Goal: Check status

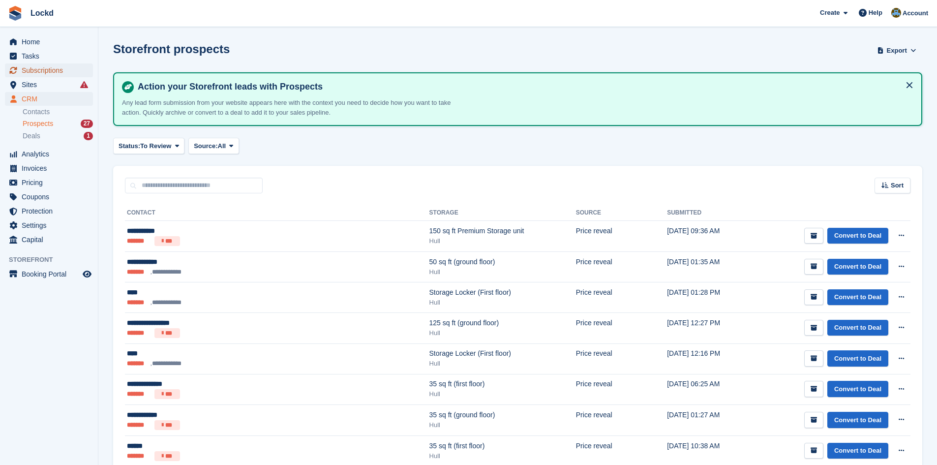
click at [52, 69] on span "Subscriptions" at bounding box center [51, 70] width 59 height 14
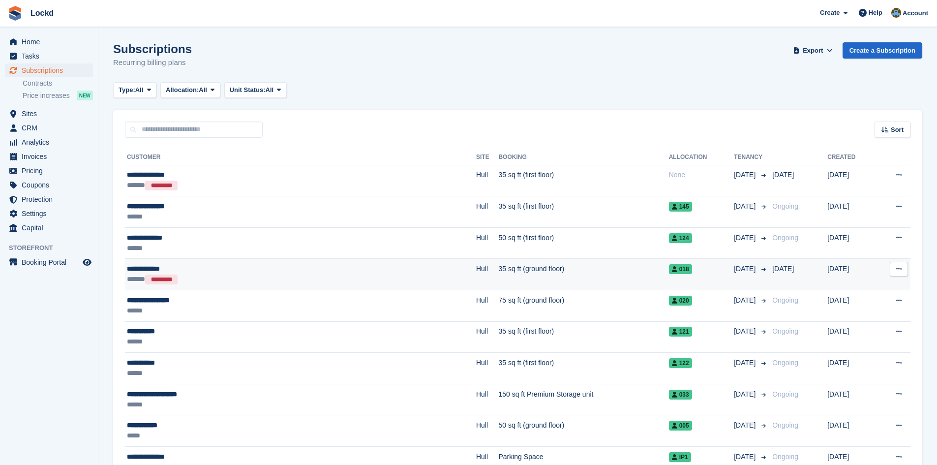
click at [210, 275] on div "****** *********" at bounding box center [229, 279] width 204 height 10
